Goal: Use online tool/utility

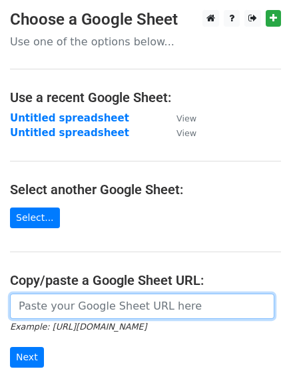
click at [44, 308] on input "url" at bounding box center [142, 305] width 265 height 25
paste input "[URL][DOMAIN_NAME]"
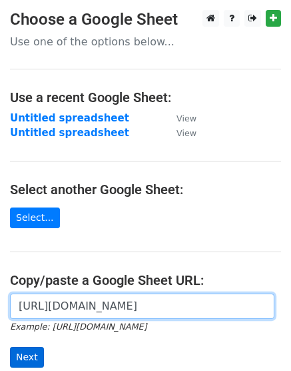
type input "[URL][DOMAIN_NAME]"
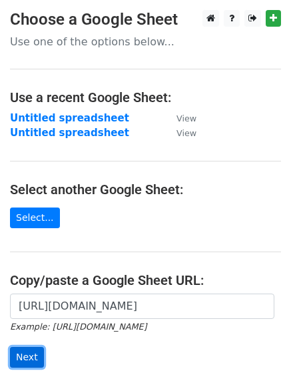
click at [29, 355] on input "Next" at bounding box center [27, 357] width 34 height 21
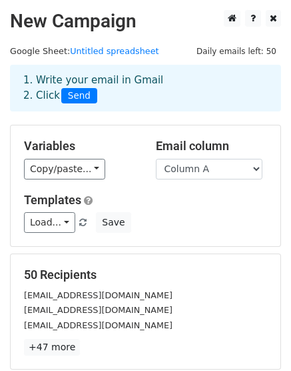
scroll to position [200, 0]
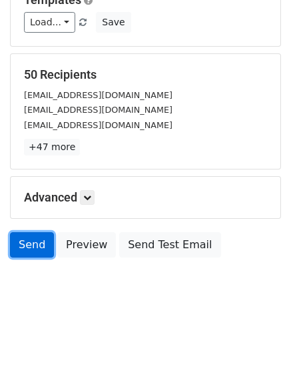
click at [36, 242] on link "Send" at bounding box center [32, 244] width 44 height 25
